Goal: Task Accomplishment & Management: Complete application form

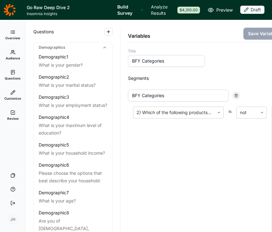
scroll to position [1328, 0]
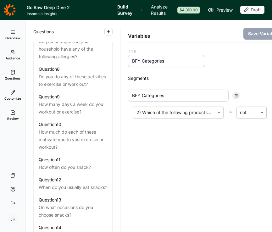
scroll to position [508, 0]
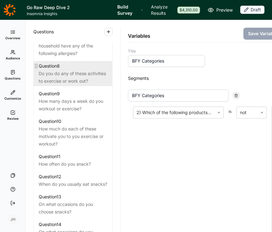
click at [74, 70] on div "Do you do any of these activities to exercise or work out?" at bounding box center [73, 77] width 69 height 15
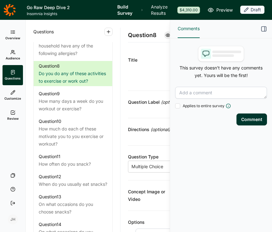
click at [262, 28] on icon "button" at bounding box center [264, 29] width 6 height 6
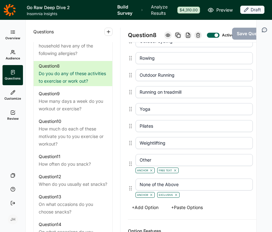
scroll to position [367, 0]
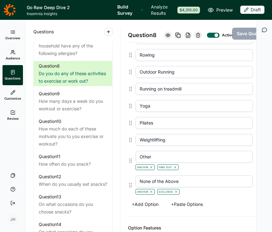
click at [147, 208] on button "+ Add Option" at bounding box center [145, 204] width 34 height 9
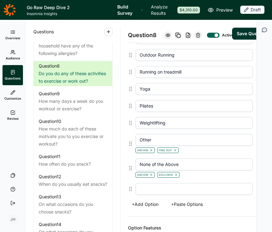
click at [142, 194] on input "text" at bounding box center [194, 189] width 117 height 12
type input "Swimming"
click at [130, 217] on div "Options CrossFit® Bootcamp HIIT [MEDICAL_DATA] Group fitness classes I train on…" at bounding box center [200, 21] width 145 height 389
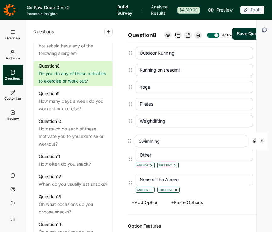
drag, startPoint x: 130, startPoint y: 195, endPoint x: 129, endPoint y: 139, distance: 55.4
click at [129, 139] on div "CrossFit® Bootcamp HIIT [MEDICAL_DATA] Group fitness classes I train on my own …" at bounding box center [200, 18] width 145 height 355
type input "Swimming"
type input "Other"
type input "None of the Above"
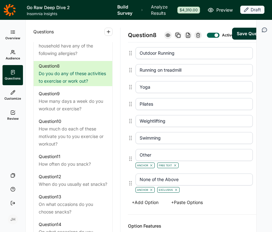
click at [241, 40] on button "Save Question" at bounding box center [252, 34] width 41 height 12
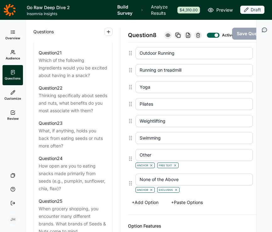
scroll to position [919, 0]
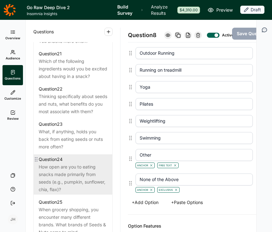
click at [76, 184] on div "How open are you to eating snacks made primarily from seeds (e.g., pumpkin, sun…" at bounding box center [73, 178] width 69 height 30
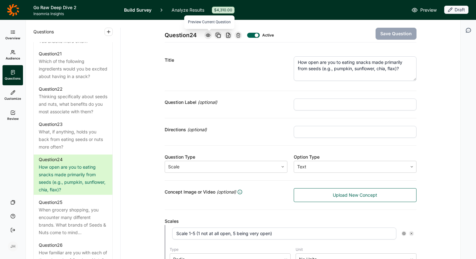
click at [209, 36] on icon at bounding box center [208, 35] width 5 height 5
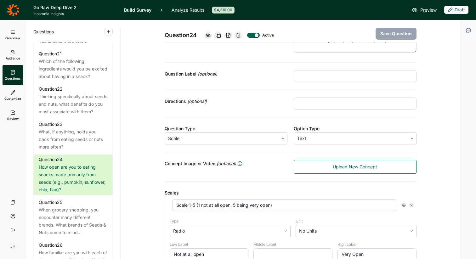
scroll to position [38, 0]
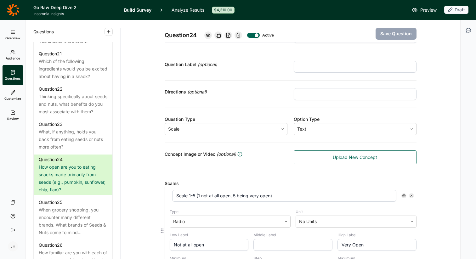
drag, startPoint x: 279, startPoint y: 195, endPoint x: 161, endPoint y: 191, distance: 118.1
click at [165, 191] on div "Scale 1-5 (1 not at all open, 5 being very open) Type Radio Unit No Units Low L…" at bounding box center [291, 230] width 252 height 87
drag, startPoint x: 279, startPoint y: 197, endPoint x: 217, endPoint y: 193, distance: 61.9
click at [217, 193] on input "Scale 1-5 (1 not at all open, 5 being very open)" at bounding box center [284, 196] width 224 height 12
click at [272, 192] on input "Scale 1-5 (1 not at all open, 5 being very open)" at bounding box center [284, 196] width 224 height 12
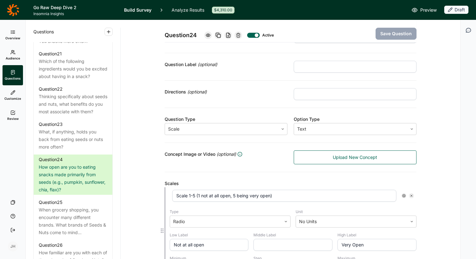
drag, startPoint x: 277, startPoint y: 197, endPoint x: 170, endPoint y: 196, distance: 107.0
click at [170, 196] on div "Scale 1-5 (1 not at all open, 5 being very open)" at bounding box center [293, 195] width 247 height 17
click at [272, 93] on input "text" at bounding box center [355, 94] width 123 height 12
paste input "Scale 1-5 (1 not at all open, 5 being very open)"
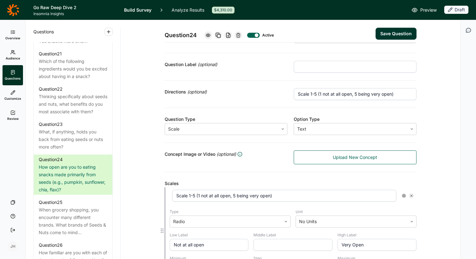
type input "Scale 1-5 (1 not at all open, 5 being very open)"
drag, startPoint x: 274, startPoint y: 195, endPoint x: 168, endPoint y: 198, distance: 105.5
click at [168, 198] on div "Scale 1-5 (1 not at all open, 5 being very open) Type Radio Unit No Units Low L…" at bounding box center [291, 230] width 252 height 87
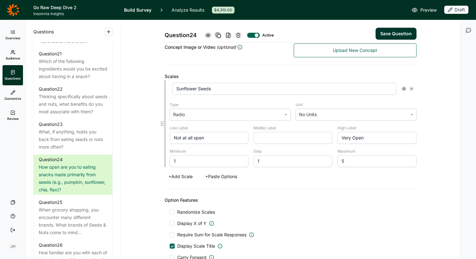
scroll to position [145, 0]
type input "Sunflower Seeds"
click at [186, 176] on button "+ Add Scale" at bounding box center [181, 176] width 32 height 9
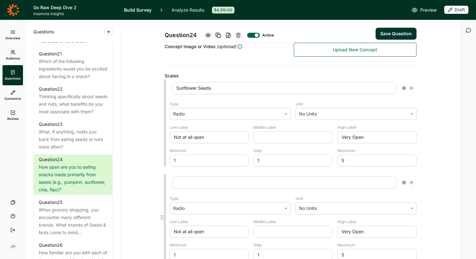
click at [184, 186] on input "text" at bounding box center [284, 183] width 224 height 12
type input "O"
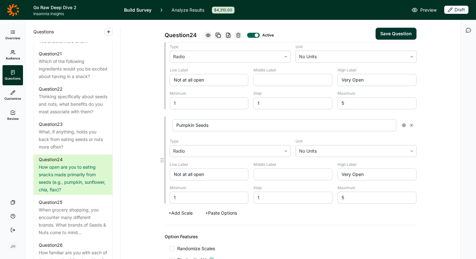
scroll to position [208, 0]
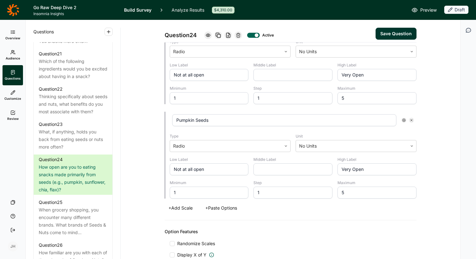
type input "Pumpkin Seeds"
click at [185, 208] on button "+ Add Scale" at bounding box center [181, 208] width 32 height 9
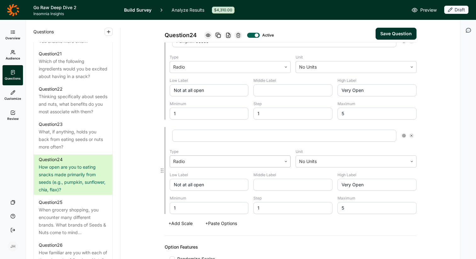
scroll to position [281, 0]
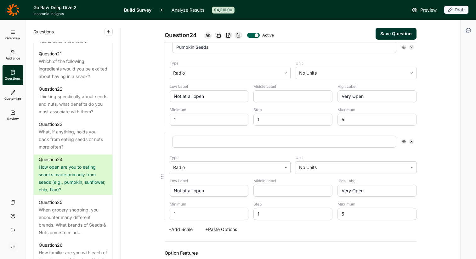
click at [188, 139] on input "text" at bounding box center [284, 142] width 224 height 12
type input "Flax Seeds"
click at [185, 230] on button "+ Add Scale" at bounding box center [181, 229] width 32 height 9
click at [182, 142] on input "text" at bounding box center [284, 142] width 224 height 12
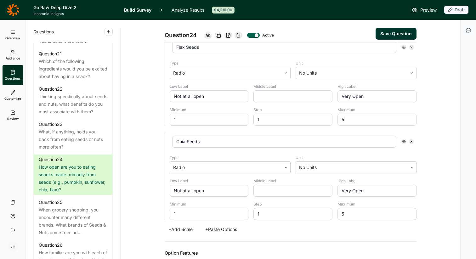
type input "Chia Seeds"
click at [272, 152] on div "Question 24 Active Save Question Title How open are you to eating snacks made p…" at bounding box center [290, 26] width 325 height 763
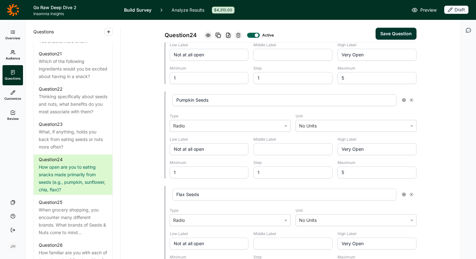
scroll to position [0, 0]
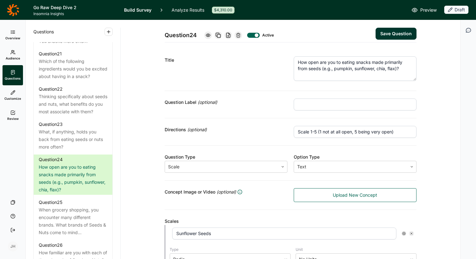
click at [272, 38] on button "Save Question" at bounding box center [396, 34] width 41 height 12
click at [272, 68] on textarea "How open are you to eating snacks made primarily from seeds (e.g., pumpkin, sun…" at bounding box center [355, 68] width 123 height 25
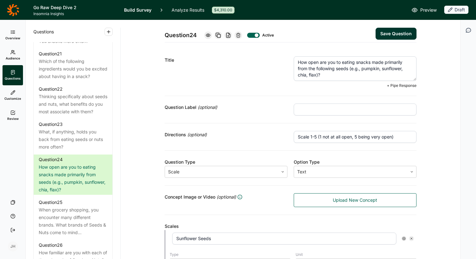
drag, startPoint x: 326, startPoint y: 77, endPoint x: 318, endPoint y: 78, distance: 7.9
click at [272, 78] on textarea "How open are you to eating snacks made primarily from the following seeds (e.g.…" at bounding box center [355, 68] width 123 height 25
drag, startPoint x: 320, startPoint y: 76, endPoint x: 352, endPoint y: 71, distance: 32.4
click at [272, 71] on textarea "How open are you to eating snacks made primarily from the following seeds (e?.g…" at bounding box center [355, 68] width 123 height 25
type textarea "How open are you to eating snacks made primarily from the following seeds?"
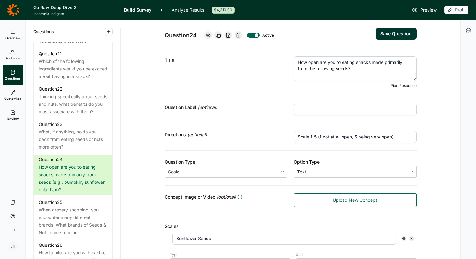
click at [272, 34] on button "Save Question" at bounding box center [396, 34] width 41 height 12
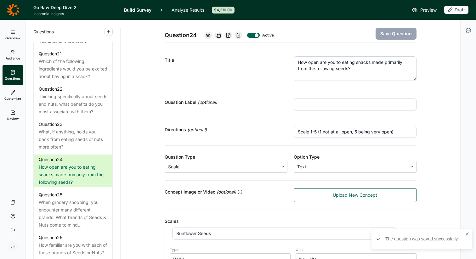
click at [209, 37] on icon at bounding box center [208, 35] width 5 height 5
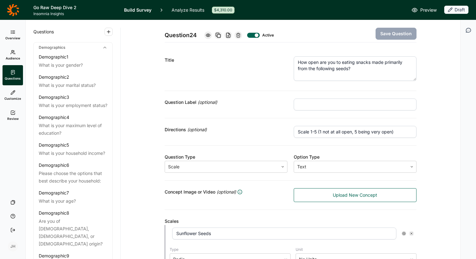
click at [10, 117] on span "Review" at bounding box center [12, 118] width 11 height 4
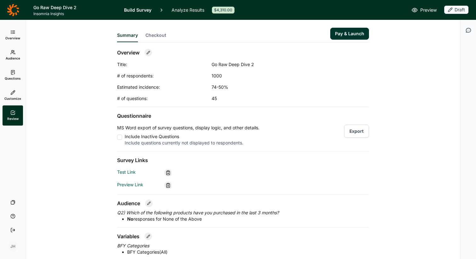
click at [272, 10] on span "Preview" at bounding box center [428, 10] width 16 height 8
click at [8, 75] on link "Questions" at bounding box center [13, 75] width 20 height 20
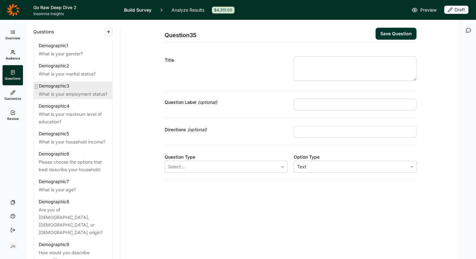
scroll to position [14, 0]
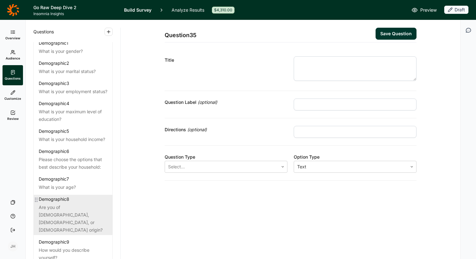
click at [82, 211] on div "Demographic 8 Are you of [DEMOGRAPHIC_DATA], [DEMOGRAPHIC_DATA], or [DEMOGRAPHI…" at bounding box center [73, 215] width 79 height 40
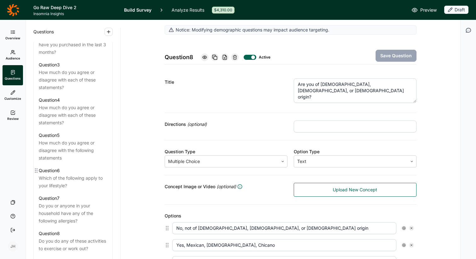
scroll to position [349, 0]
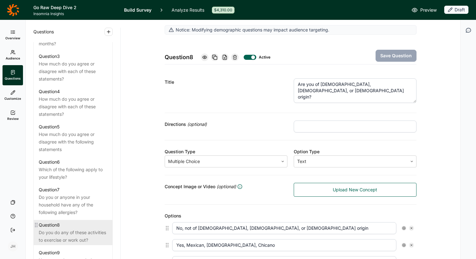
click at [81, 230] on div "Do you do any of these activities to exercise or work out?" at bounding box center [73, 236] width 69 height 15
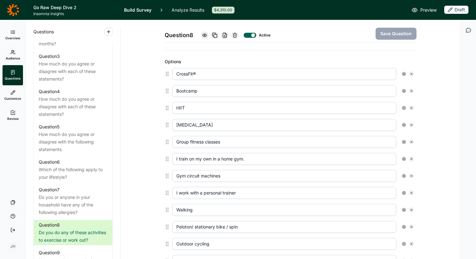
scroll to position [161, 0]
click at [243, 160] on input "I train on my own in a home gym." at bounding box center [284, 158] width 224 height 12
click at [249, 159] on input "I train on my own in a home gym." at bounding box center [284, 158] width 224 height 12
type input "I train on my own in a home gym"
click at [272, 33] on button "Save Question" at bounding box center [396, 34] width 41 height 12
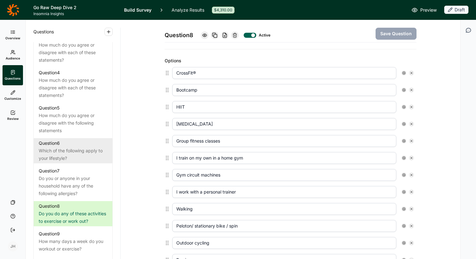
scroll to position [388, 0]
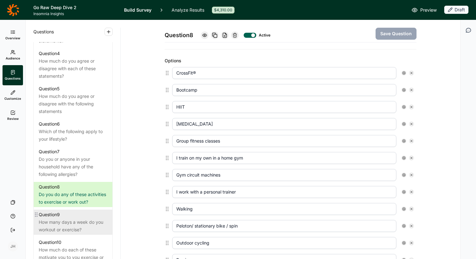
click at [76, 218] on div "How many days a week do you workout or exercise?" at bounding box center [73, 225] width 69 height 15
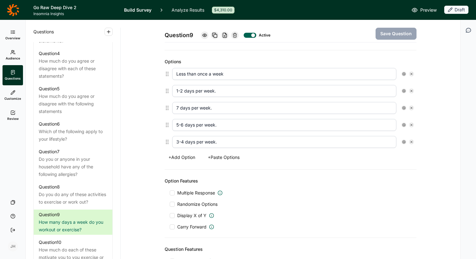
scroll to position [161, 0]
drag, startPoint x: 167, startPoint y: 143, endPoint x: 168, endPoint y: 103, distance: 40.0
click at [168, 103] on div "Less than once a week 1-2 days per week. 7 days per week. 5-6 days per week. 3-…" at bounding box center [291, 107] width 252 height 85
type input "3-4 days per week."
type input "7 days per week."
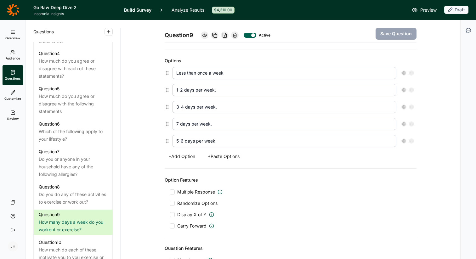
type input "5-6 days per week."
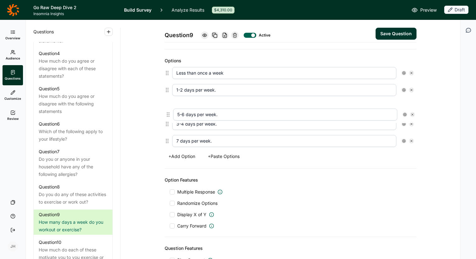
drag, startPoint x: 165, startPoint y: 142, endPoint x: 165, endPoint y: 115, distance: 27.4
click at [165, 115] on div "Less than once a week 1-2 days per week. 3-4 days per week. 7 days per week. 5-…" at bounding box center [291, 107] width 252 height 85
type input "5-6 days per week."
type input "3-4 days per week."
type input "7 days per week."
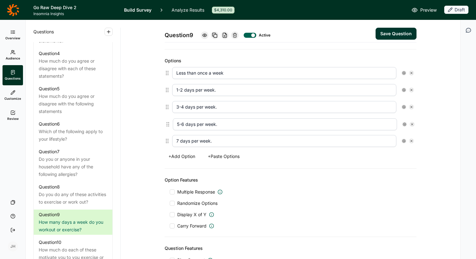
drag, startPoint x: 167, startPoint y: 108, endPoint x: 167, endPoint y: 127, distance: 19.2
click at [167, 127] on div "Less than once a week 1-2 days per week. 5-6 days per week. 3-4 days per week. …" at bounding box center [291, 107] width 252 height 85
type input "3-4 days per week."
type input "5-6 days per week."
click at [272, 31] on button "Save Question" at bounding box center [396, 34] width 41 height 12
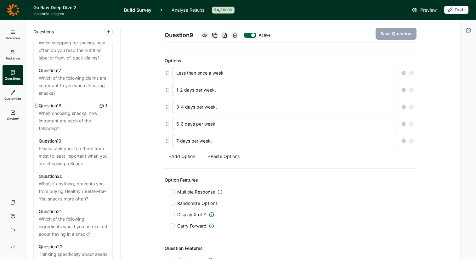
scroll to position [762, 0]
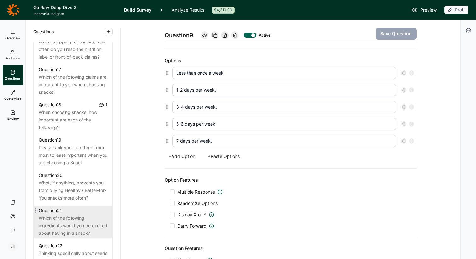
click at [72, 217] on div "Which of the following ingredients would you be excited about having in a snack?" at bounding box center [73, 225] width 69 height 23
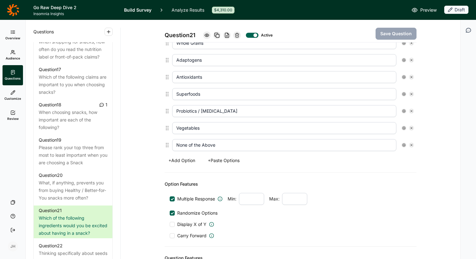
scroll to position [293, 0]
click at [272, 144] on icon at bounding box center [404, 144] width 4 height 4
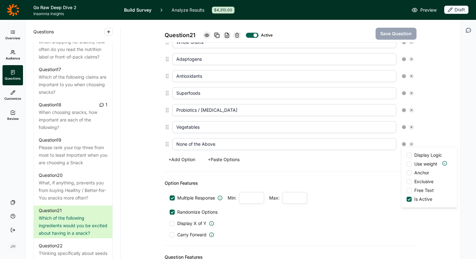
click at [272, 173] on div at bounding box center [409, 172] width 5 height 5
click at [272, 173] on input "Anchor" at bounding box center [407, 173] width 0 height 0
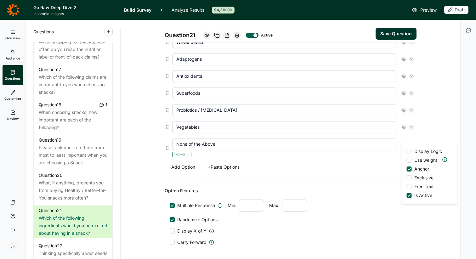
scroll to position [301, 0]
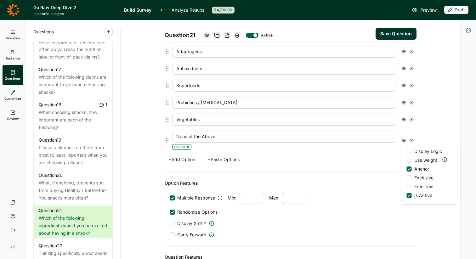
click at [272, 179] on div at bounding box center [409, 177] width 5 height 5
click at [272, 178] on input "Exclusive" at bounding box center [407, 178] width 0 height 0
click at [272, 37] on button "Save Question" at bounding box center [396, 34] width 41 height 12
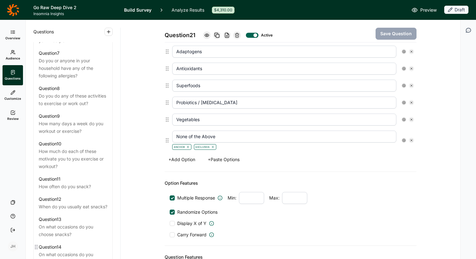
scroll to position [426, 0]
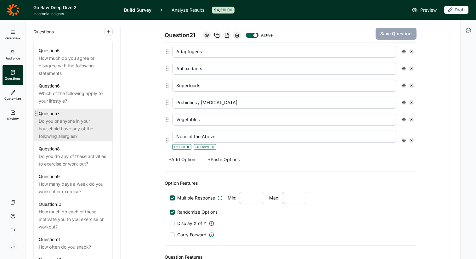
click at [66, 120] on div "Do you or anyone in your household have any of the following allergies?" at bounding box center [73, 128] width 69 height 23
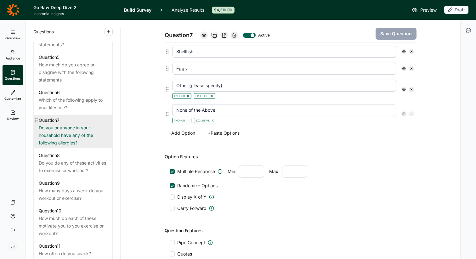
scroll to position [415, 0]
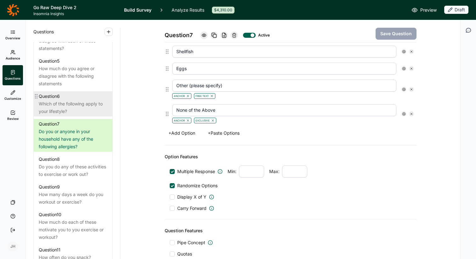
click at [65, 108] on div "Question 6 Which of the following apply to your lifestyle?" at bounding box center [73, 103] width 79 height 25
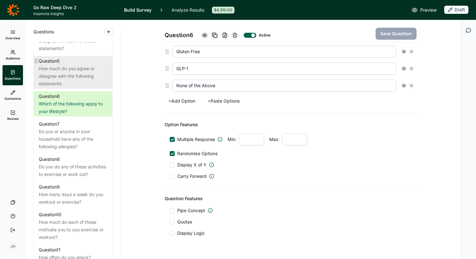
click at [64, 76] on div "How much do you agree or disagree with the following statements" at bounding box center [73, 76] width 69 height 23
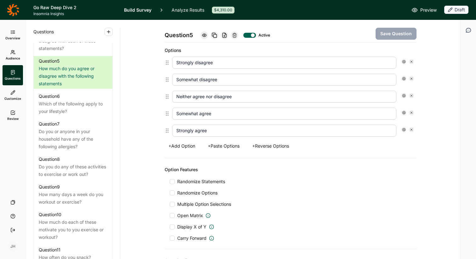
scroll to position [451, 0]
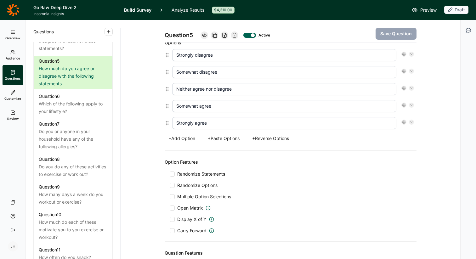
click at [266, 140] on button "+ Reverse Options" at bounding box center [270, 138] width 44 height 9
type input "Strongly agree"
type input "Somewhat agree"
type input "Somewhat disagree"
type input "Strongly disagree"
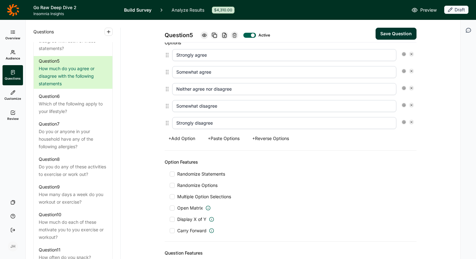
click at [272, 34] on button "Save Question" at bounding box center [396, 34] width 41 height 12
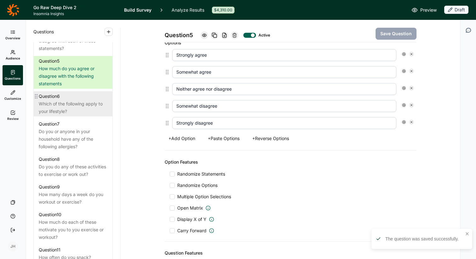
scroll to position [400, 0]
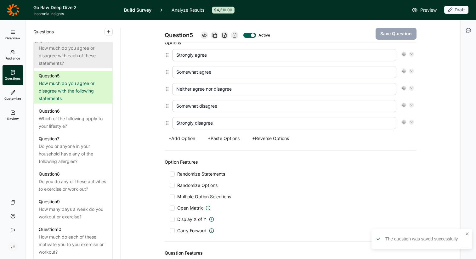
click at [86, 54] on div "How much do you agree or disagree with each of these statements?" at bounding box center [73, 55] width 69 height 23
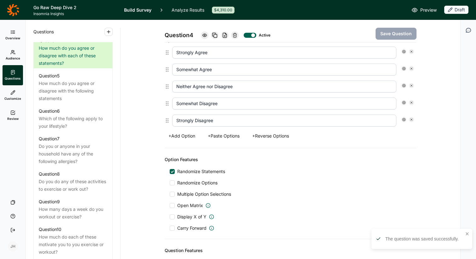
scroll to position [352, 0]
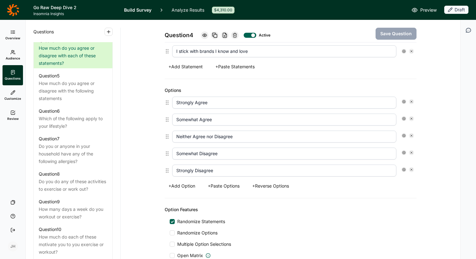
click at [272, 11] on span "Preview" at bounding box center [428, 10] width 16 height 8
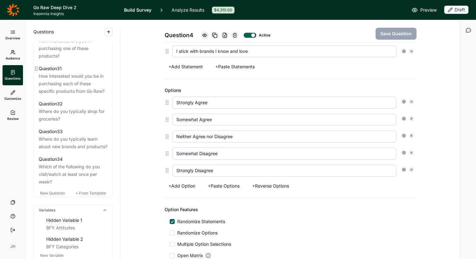
scroll to position [1320, 0]
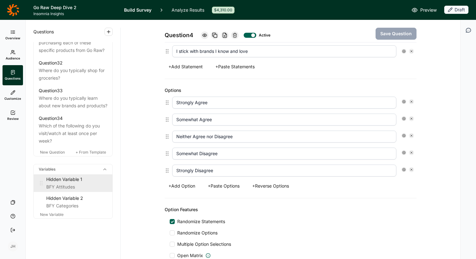
click at [78, 181] on div "Hidden Variable 1" at bounding box center [76, 180] width 61 height 8
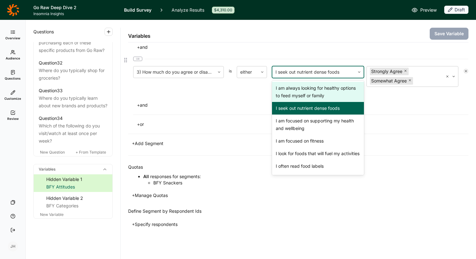
click at [272, 73] on icon at bounding box center [359, 72] width 4 height 4
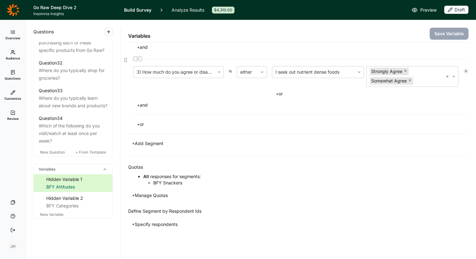
click at [272, 101] on div "+ and" at bounding box center [300, 105] width 335 height 9
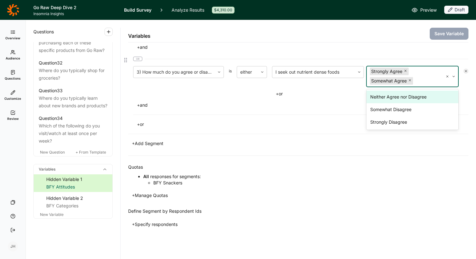
click at [272, 77] on icon at bounding box center [454, 77] width 4 height 4
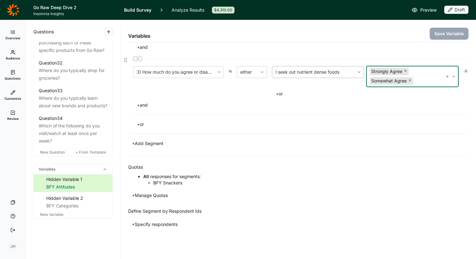
click at [272, 71] on icon at bounding box center [359, 72] width 4 height 4
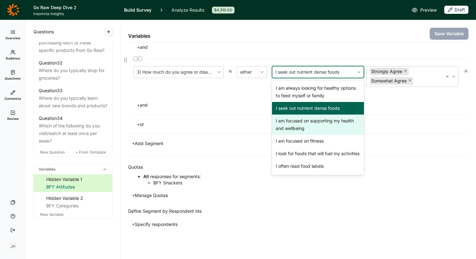
scroll to position [1, 0]
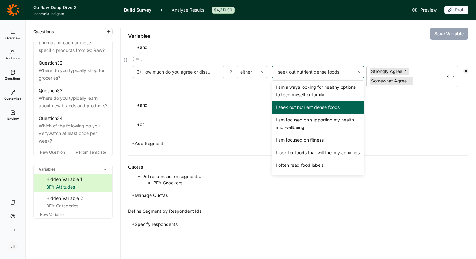
click at [272, 107] on div "I seek out nutrient dense foods" at bounding box center [318, 107] width 92 height 13
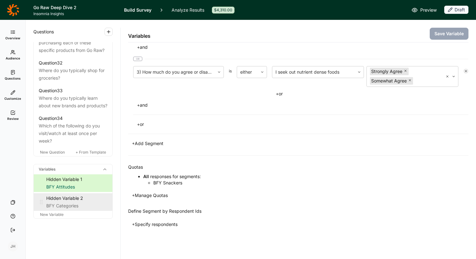
click at [77, 205] on div "BFY Categories" at bounding box center [76, 206] width 61 height 8
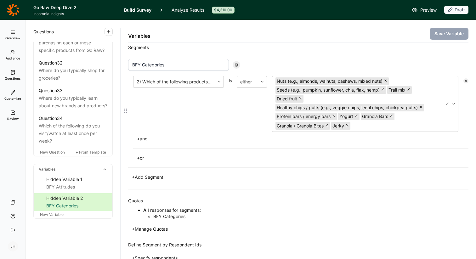
scroll to position [28, 0]
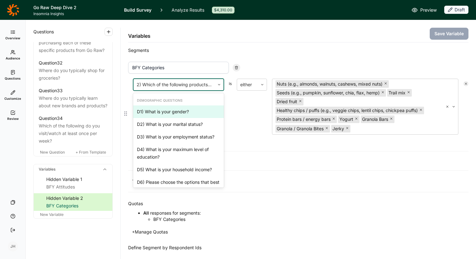
click at [220, 83] on icon at bounding box center [219, 85] width 4 height 4
click at [251, 136] on div "D1) What is your gender?, 1 of 45. 45 results available. Use Up and Down to cho…" at bounding box center [300, 112] width 335 height 67
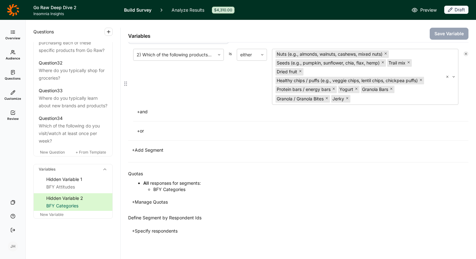
scroll to position [65, 0]
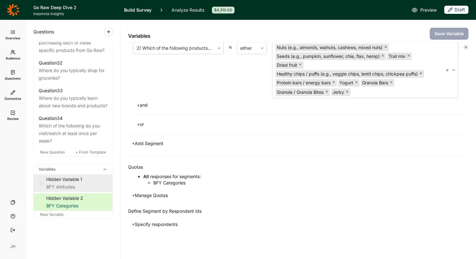
click at [77, 180] on div "Hidden Variable 1" at bounding box center [76, 180] width 61 height 8
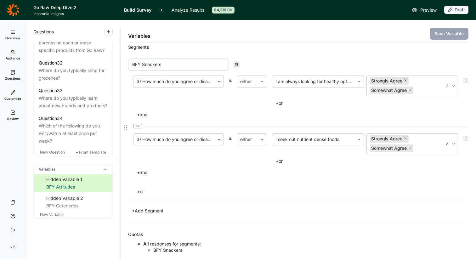
scroll to position [31, 0]
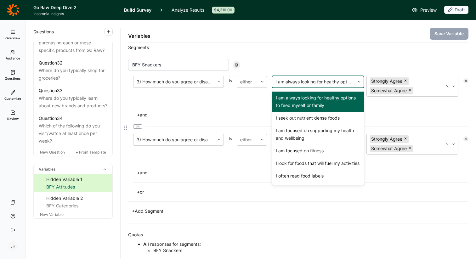
click at [272, 82] on div at bounding box center [313, 81] width 76 height 9
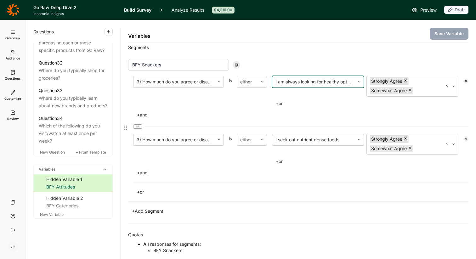
click at [272, 82] on div at bounding box center [313, 81] width 76 height 9
click at [272, 140] on div at bounding box center [313, 139] width 76 height 9
click at [272, 107] on div "+ or" at bounding box center [365, 103] width 186 height 9
click at [140, 127] on span "or" at bounding box center [137, 126] width 9 height 4
click at [200, 108] on div "3) How much do you agree or disagree with each of these statements? is either I…" at bounding box center [300, 97] width 335 height 43
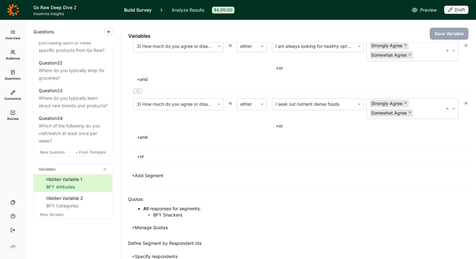
scroll to position [99, 0]
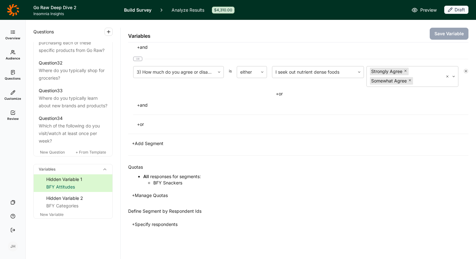
click at [133, 225] on button "+ Specify respondents" at bounding box center [154, 224] width 53 height 9
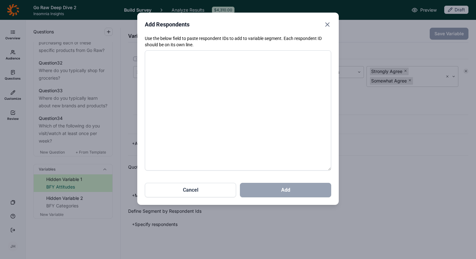
click at [187, 190] on button "Cancel" at bounding box center [190, 190] width 91 height 14
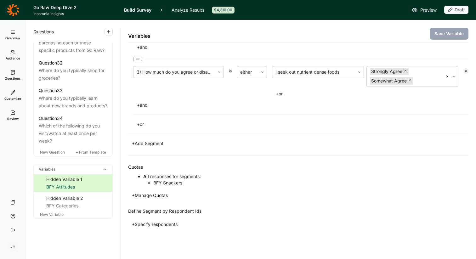
click at [135, 196] on button "+ Manage Quotas" at bounding box center [149, 195] width 43 height 9
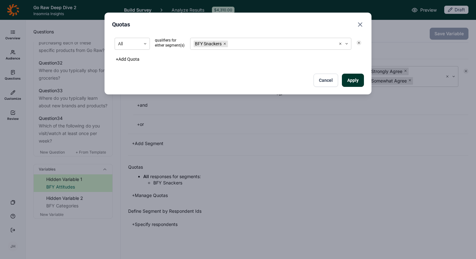
click at [272, 82] on button "Cancel" at bounding box center [326, 80] width 25 height 13
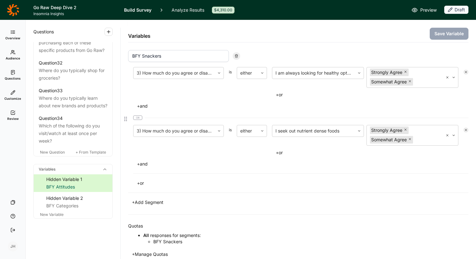
scroll to position [40, 0]
click at [262, 131] on icon at bounding box center [262, 131] width 4 height 4
click at [256, 147] on div "equal to" at bounding box center [252, 147] width 30 height 13
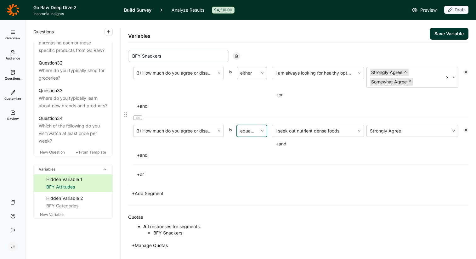
click at [262, 72] on icon at bounding box center [262, 73] width 4 height 4
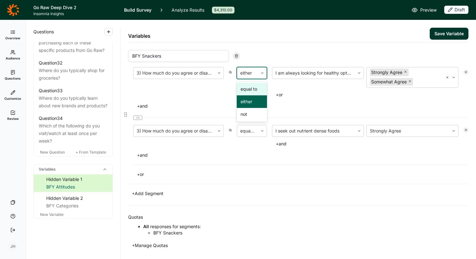
click at [253, 91] on div "equal to" at bounding box center [252, 89] width 30 height 13
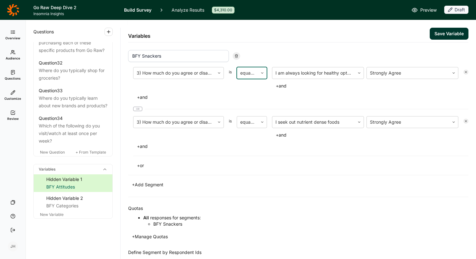
click at [272, 33] on button "Save Variable" at bounding box center [449, 34] width 39 height 12
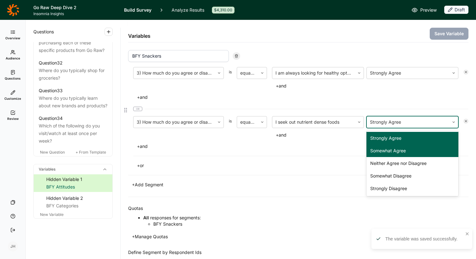
click at [272, 123] on icon at bounding box center [454, 122] width 4 height 4
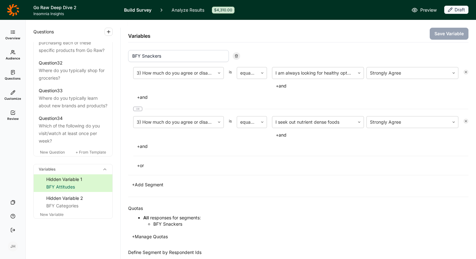
click at [272, 10] on span "Preview" at bounding box center [428, 10] width 16 height 8
click at [260, 74] on div at bounding box center [262, 73] width 9 height 4
click at [248, 103] on div "either" at bounding box center [252, 101] width 30 height 13
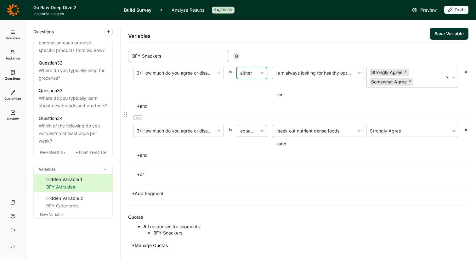
click at [256, 132] on div "equal to" at bounding box center [247, 130] width 21 height 11
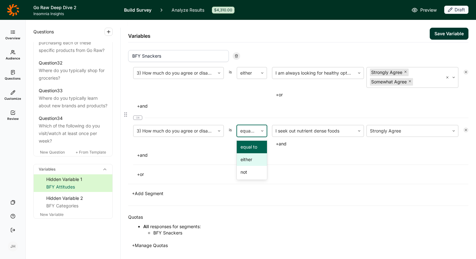
click at [244, 162] on div "either" at bounding box center [252, 159] width 30 height 13
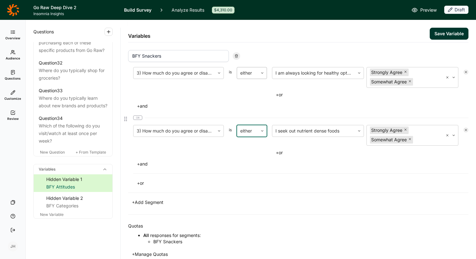
click at [260, 72] on div at bounding box center [262, 73] width 9 height 4
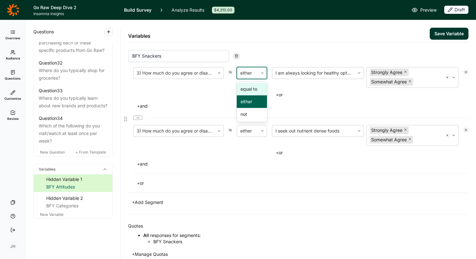
click at [252, 88] on div "equal to" at bounding box center [252, 89] width 30 height 13
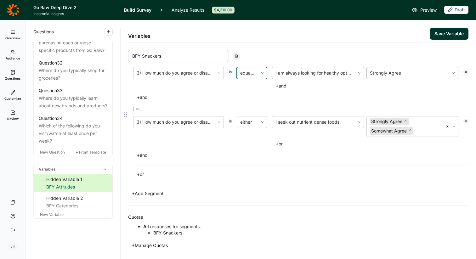
click at [272, 74] on icon at bounding box center [454, 73] width 4 height 4
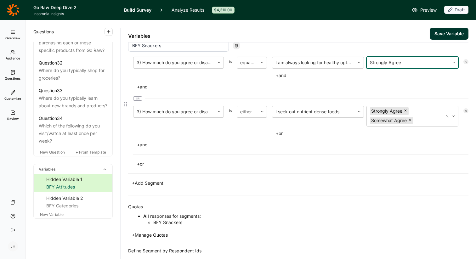
scroll to position [51, 0]
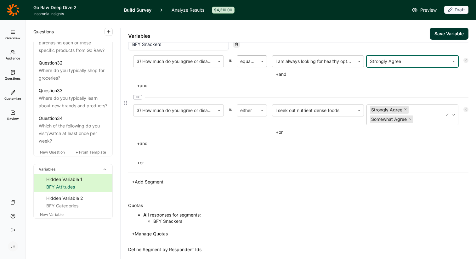
click at [259, 62] on div at bounding box center [262, 61] width 9 height 4
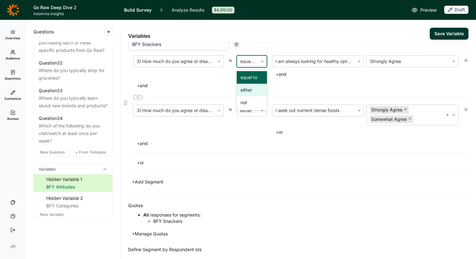
click at [249, 92] on div "either" at bounding box center [252, 90] width 30 height 13
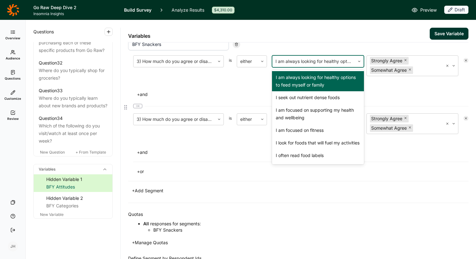
click at [272, 61] on div at bounding box center [313, 61] width 76 height 9
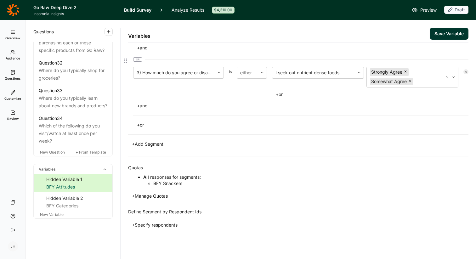
scroll to position [99, 0]
click at [272, 33] on button "Save Variable" at bounding box center [449, 34] width 39 height 12
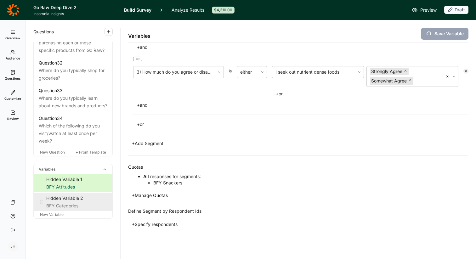
click at [79, 200] on div "Hidden Variable 2" at bounding box center [76, 199] width 61 height 8
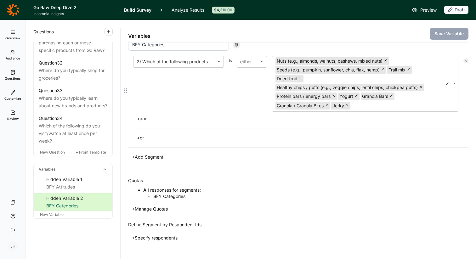
scroll to position [65, 0]
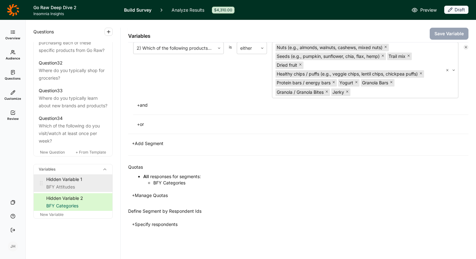
click at [82, 178] on div "Hidden Variable 1" at bounding box center [76, 180] width 61 height 8
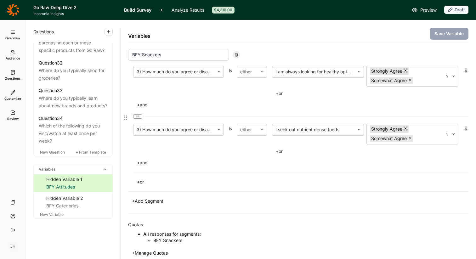
scroll to position [34, 0]
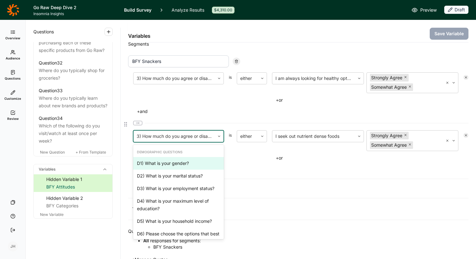
click at [166, 135] on div at bounding box center [174, 136] width 75 height 9
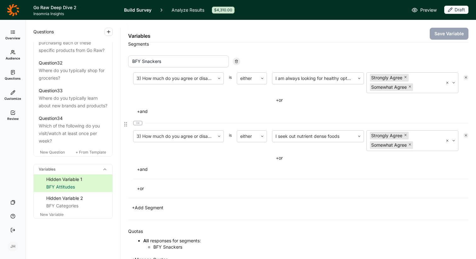
click at [190, 163] on div "3) How much do you agree or disagree with each of these statements? is either I…" at bounding box center [300, 151] width 335 height 43
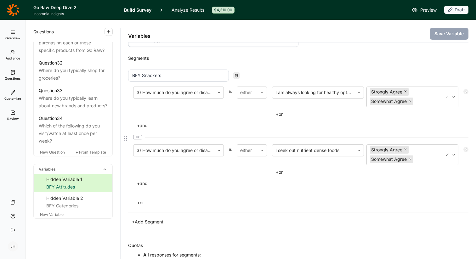
scroll to position [0, 0]
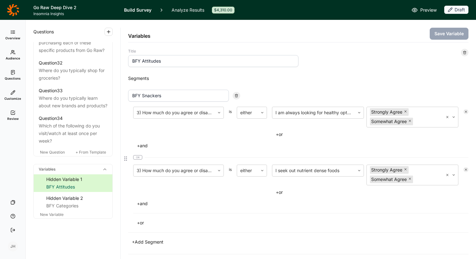
click at [231, 114] on span "is" at bounding box center [230, 124] width 3 height 30
click at [231, 112] on span "is" at bounding box center [230, 124] width 3 height 30
click at [68, 202] on div "BFY Categories" at bounding box center [76, 206] width 61 height 8
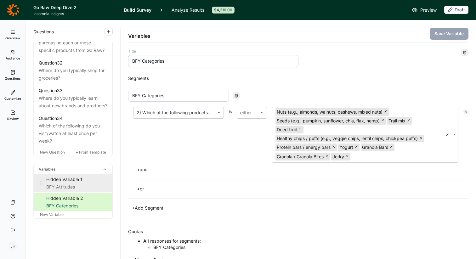
click at [70, 183] on div "BFY Attitudes" at bounding box center [76, 187] width 61 height 8
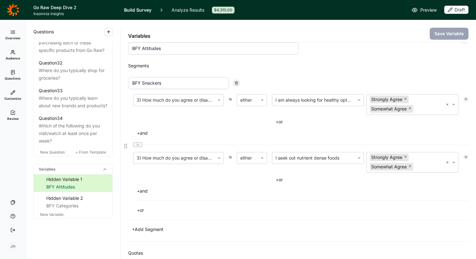
scroll to position [4, 0]
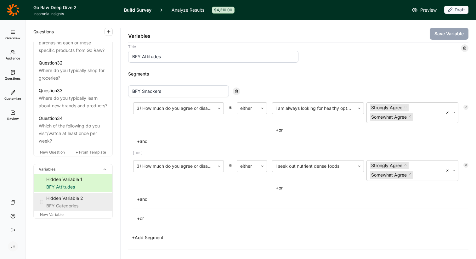
click at [83, 202] on div "BFY Categories" at bounding box center [76, 206] width 61 height 8
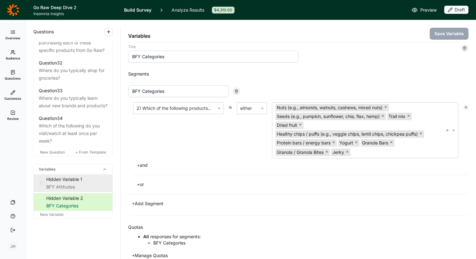
click at [83, 186] on div "BFY Attitudes" at bounding box center [76, 187] width 61 height 8
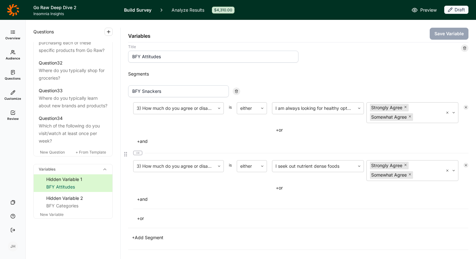
click at [272, 90] on div "BFY Snackers" at bounding box center [298, 91] width 340 height 12
click at [235, 78] on div "Segments BFY Snackers 3) How much do you agree or disagree with each of these s…" at bounding box center [298, 156] width 340 height 187
click at [272, 13] on span "Preview" at bounding box center [428, 10] width 16 height 8
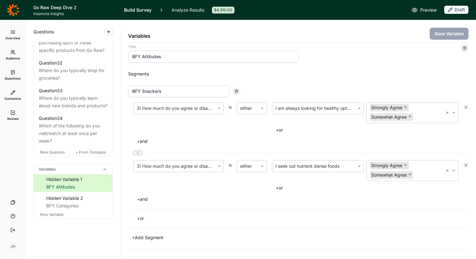
click at [272, 10] on span "Preview" at bounding box center [428, 10] width 16 height 8
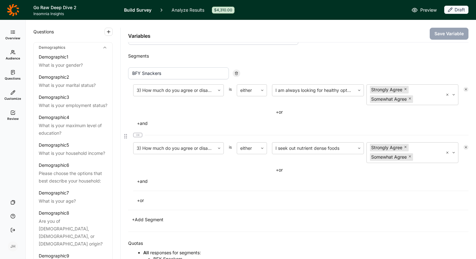
click at [188, 195] on div "3) How much do you agree or disagree with each of these statements? is either I…" at bounding box center [298, 144] width 340 height 121
click at [14, 35] on link "Overview" at bounding box center [13, 35] width 20 height 20
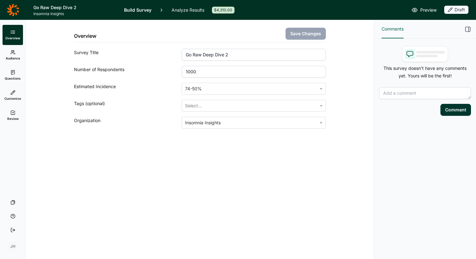
click at [12, 56] on span "Audience" at bounding box center [13, 58] width 14 height 4
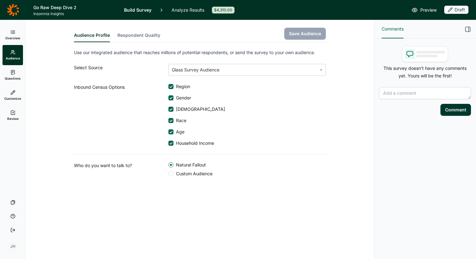
click at [14, 75] on icon at bounding box center [12, 72] width 5 height 5
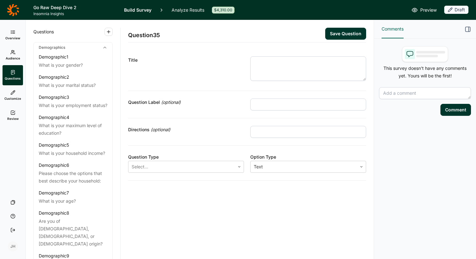
click at [14, 96] on span "Customize" at bounding box center [12, 98] width 17 height 4
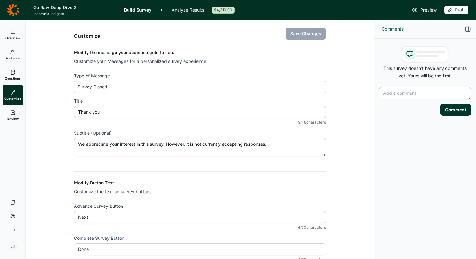
click at [16, 117] on span "Review" at bounding box center [12, 118] width 11 height 4
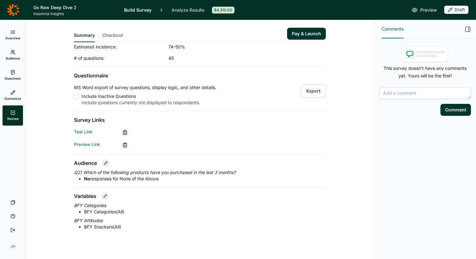
scroll to position [42, 0]
click at [124, 132] on use at bounding box center [124, 131] width 3 height 4
click at [125, 146] on use at bounding box center [124, 144] width 3 height 4
click at [272, 30] on icon "button" at bounding box center [468, 29] width 6 height 6
